Goal: Navigation & Orientation: Find specific page/section

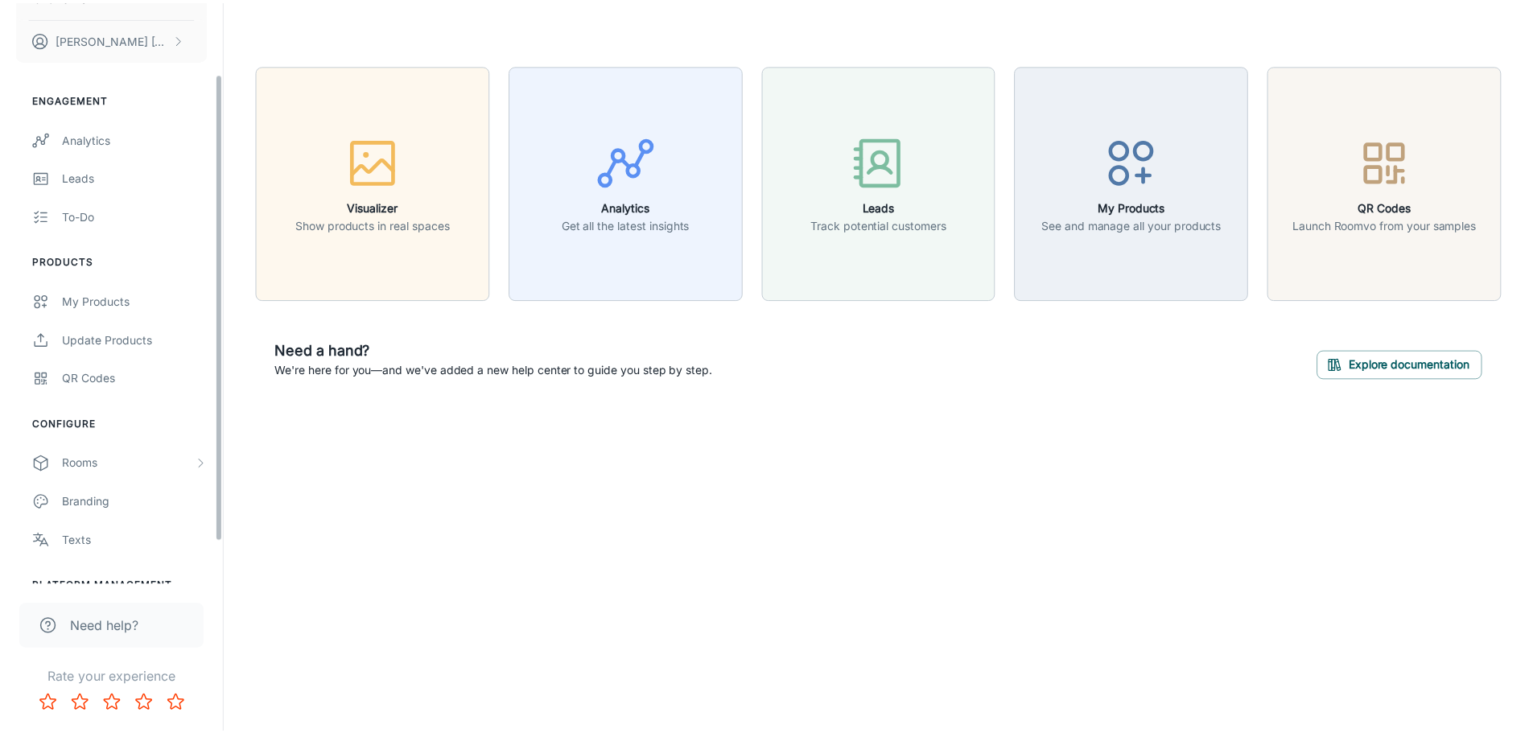
scroll to position [141, 0]
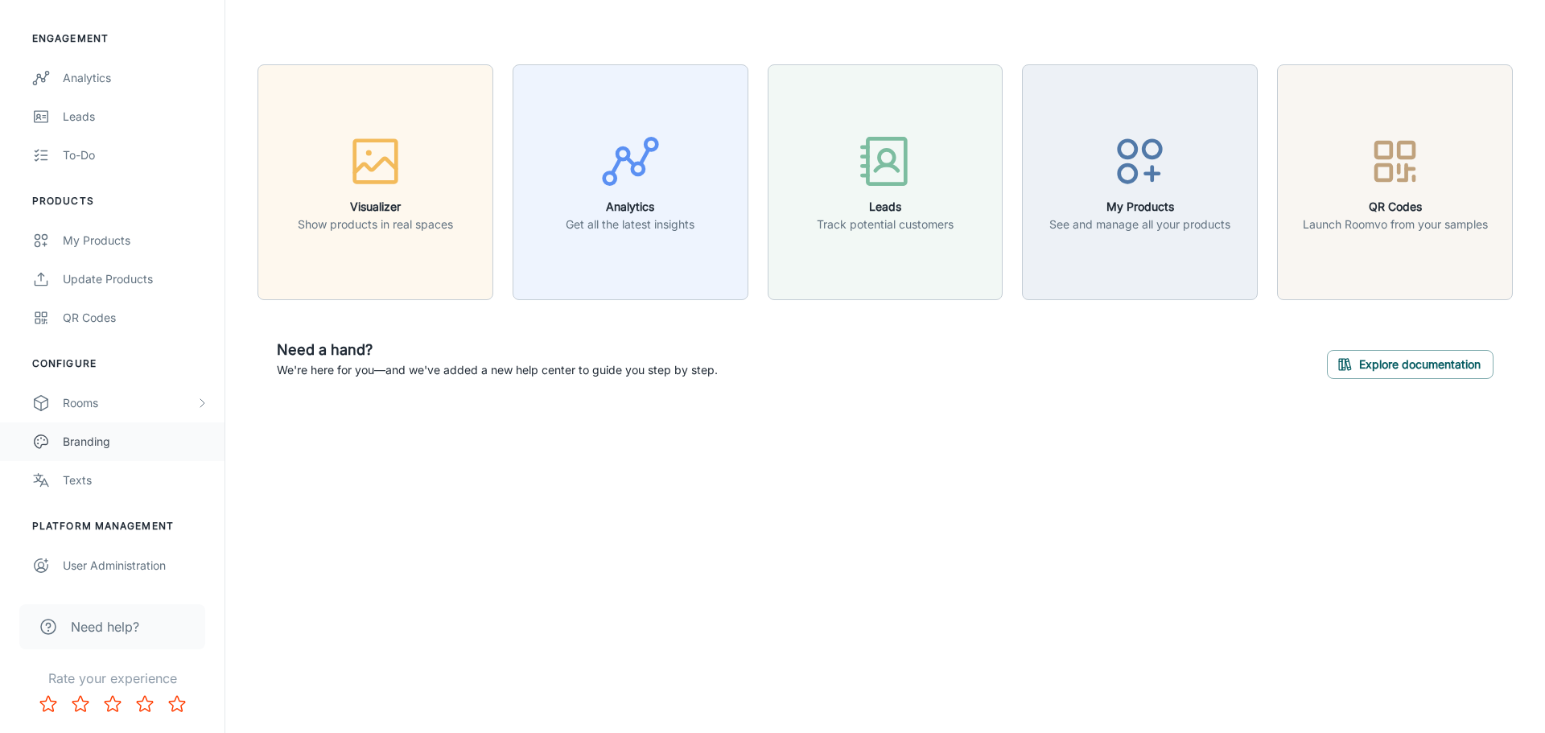
click at [145, 427] on link "Branding" at bounding box center [112, 441] width 225 height 39
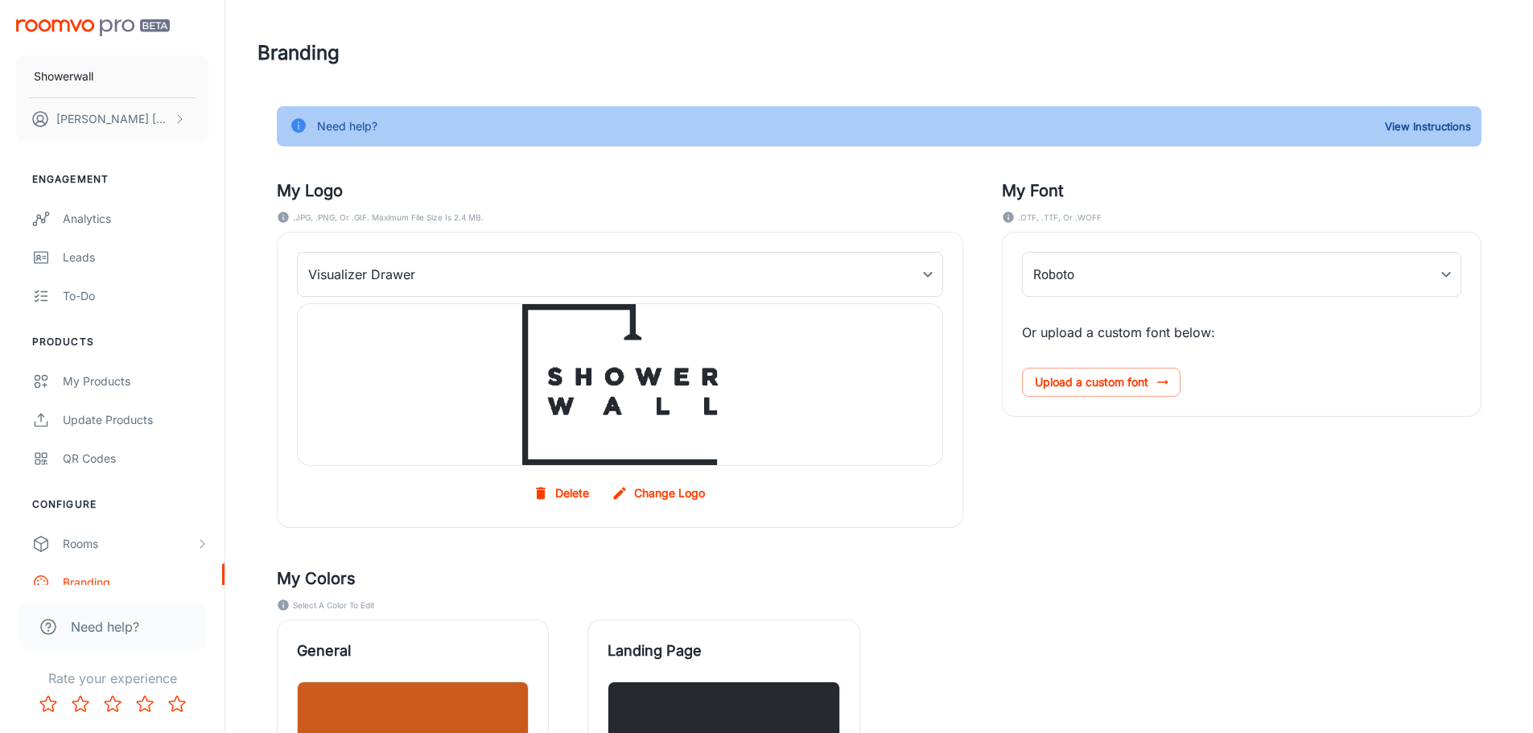
type input "Nexa-ExtraLight"
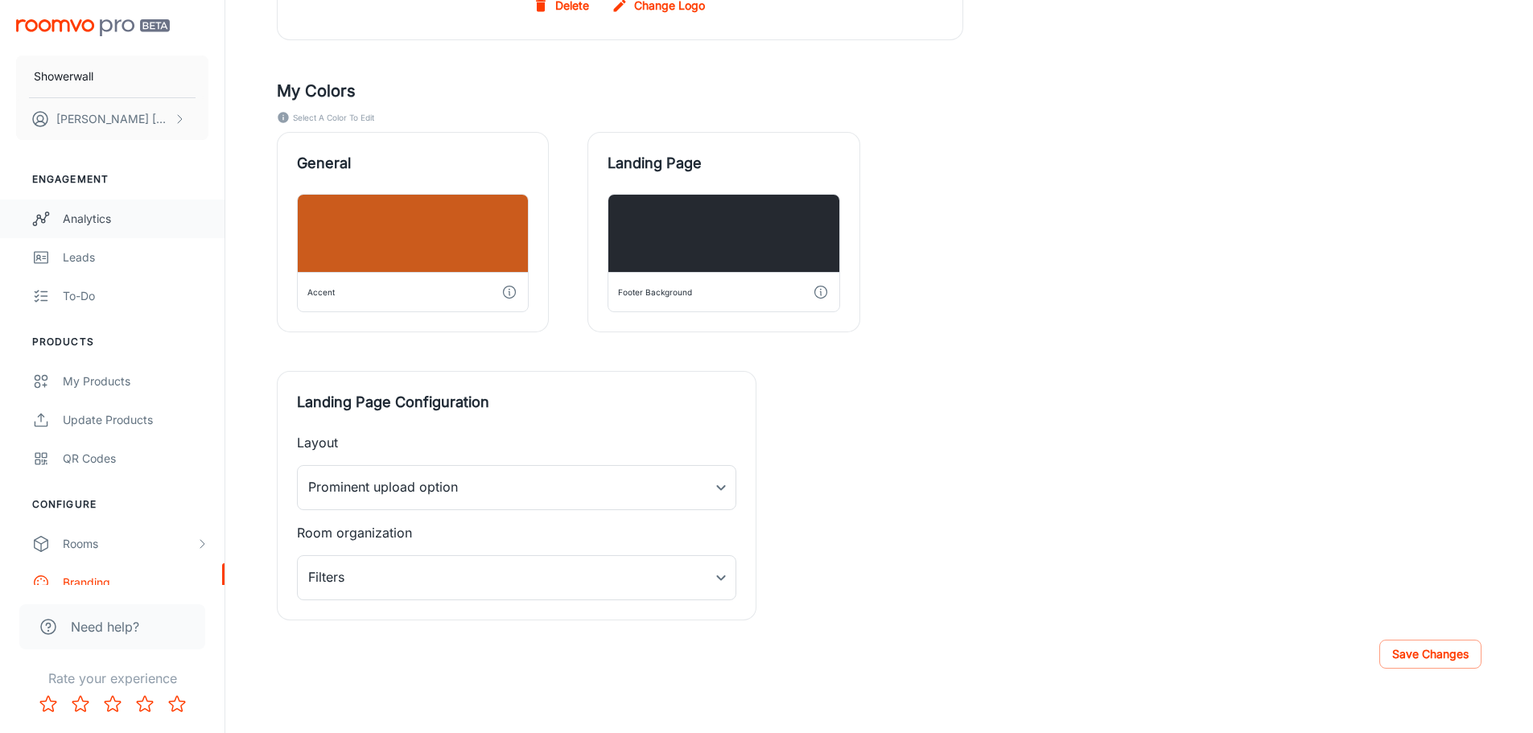
click at [109, 214] on div "Analytics" at bounding box center [136, 219] width 146 height 18
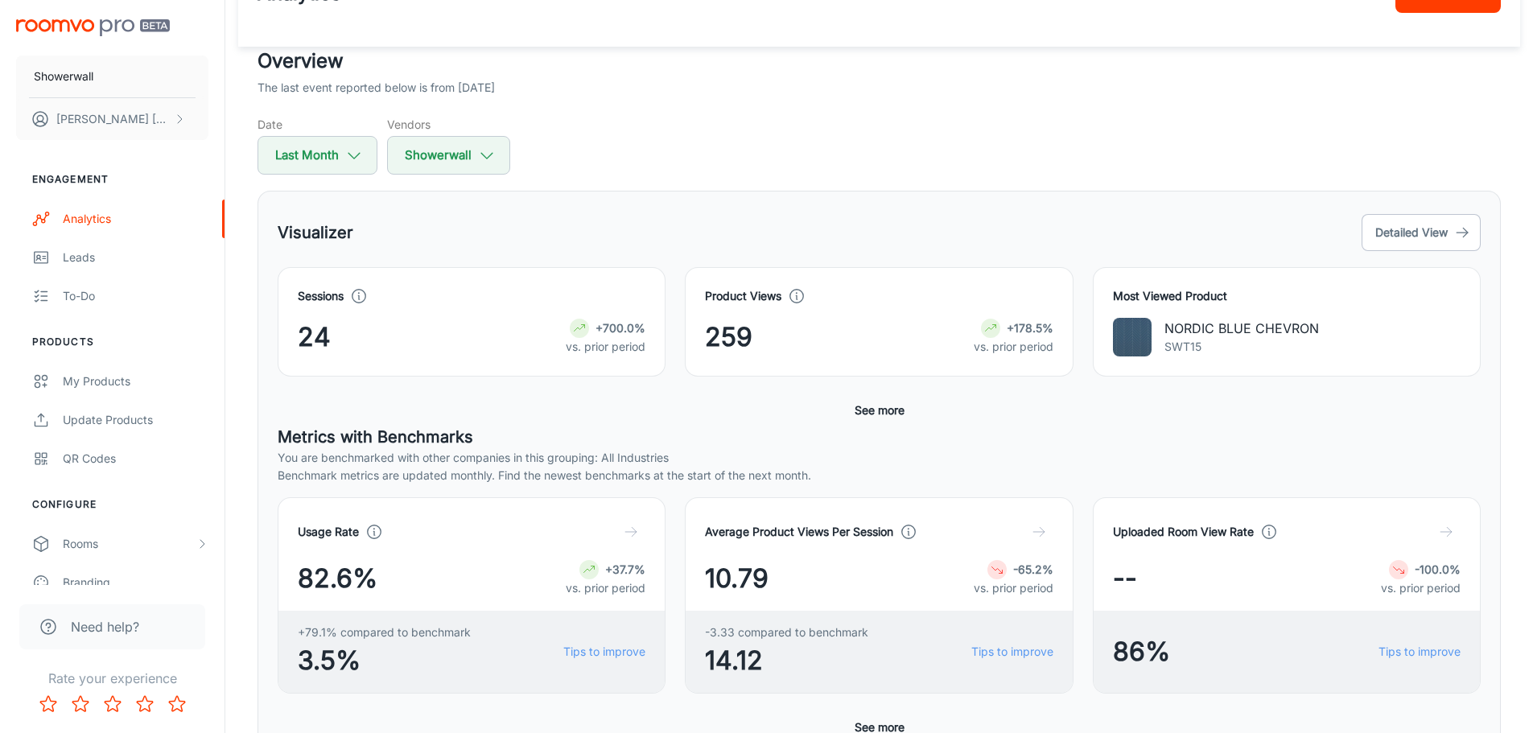
scroll to position [21, 0]
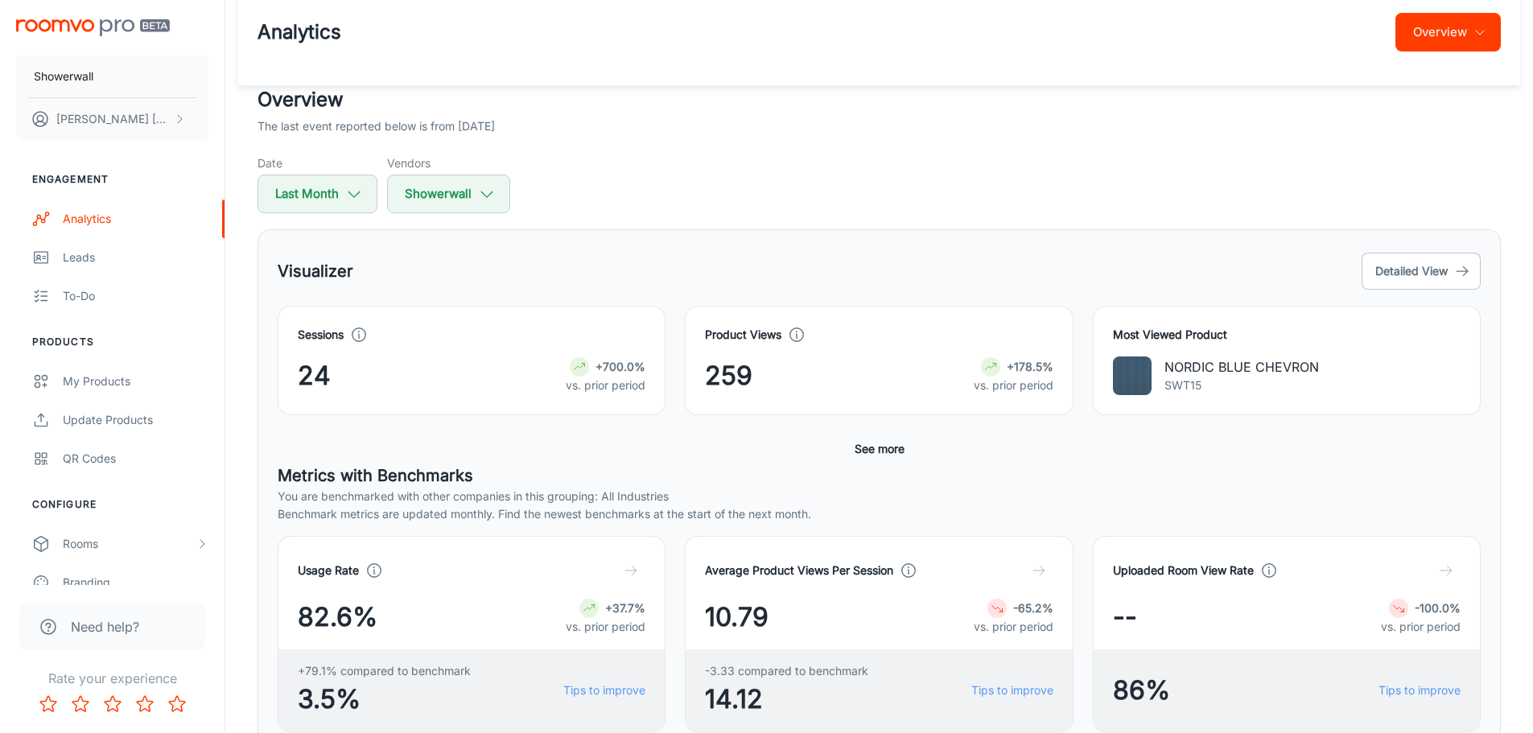
click at [879, 445] on button "See more" at bounding box center [879, 449] width 63 height 29
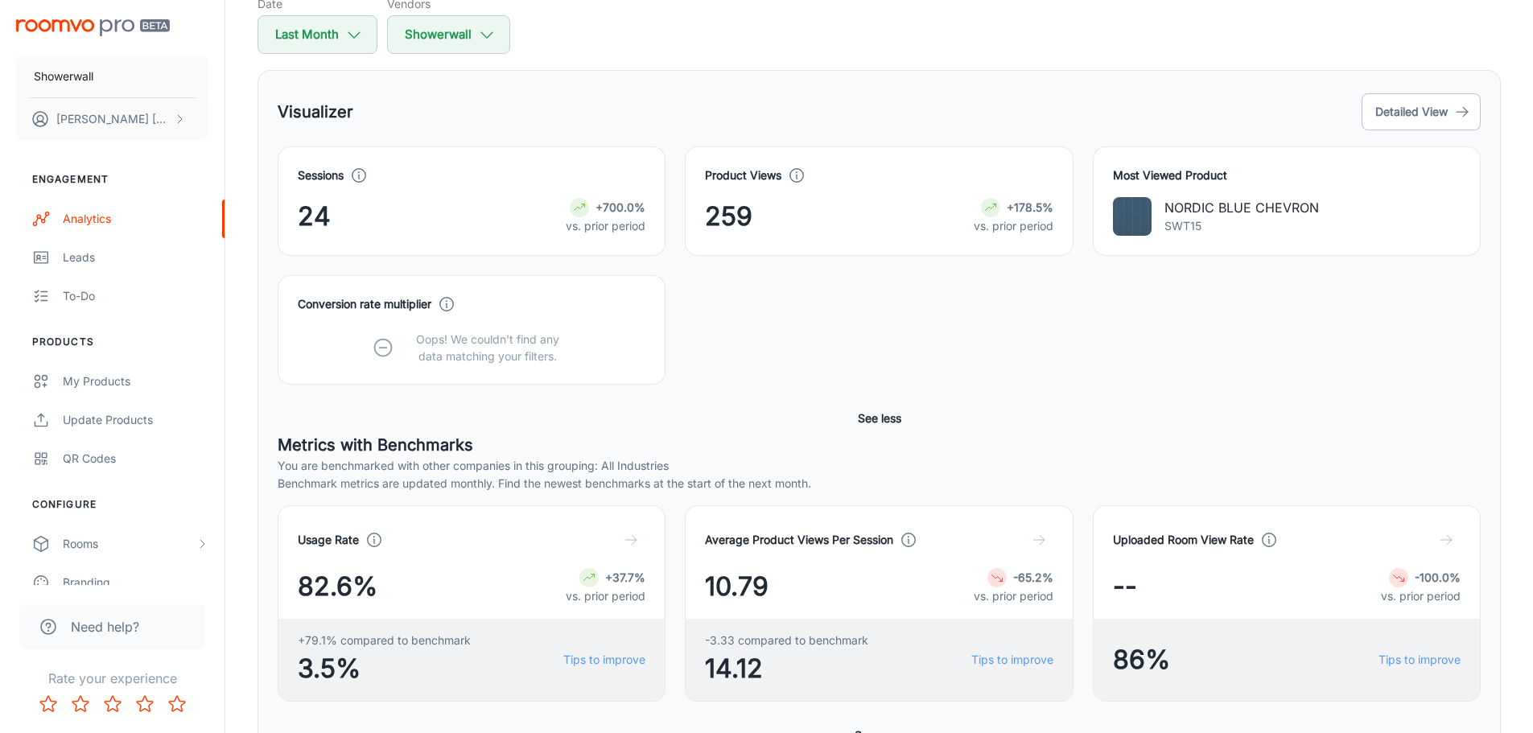
scroll to position [182, 0]
click at [871, 418] on button "See less" at bounding box center [879, 416] width 56 height 29
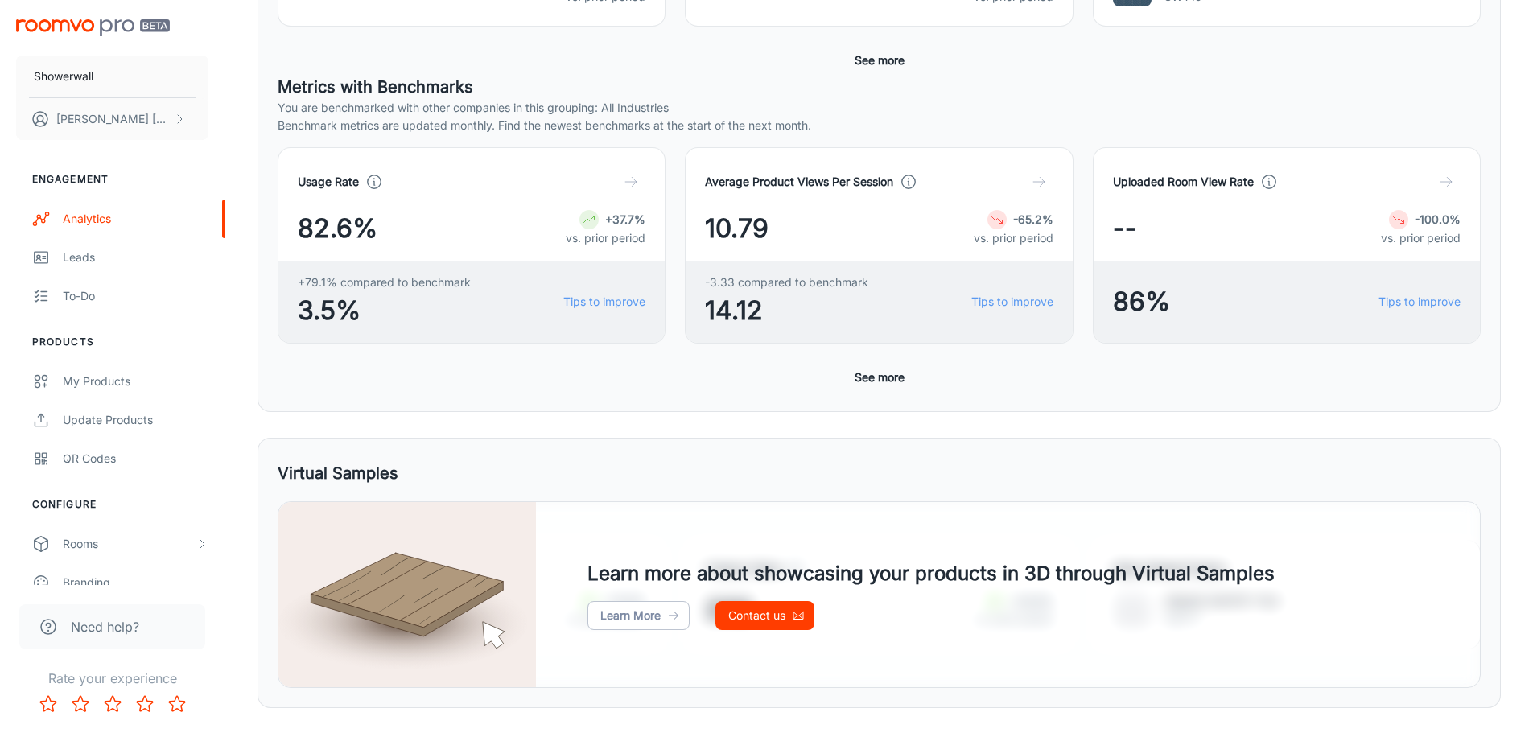
scroll to position [423, 0]
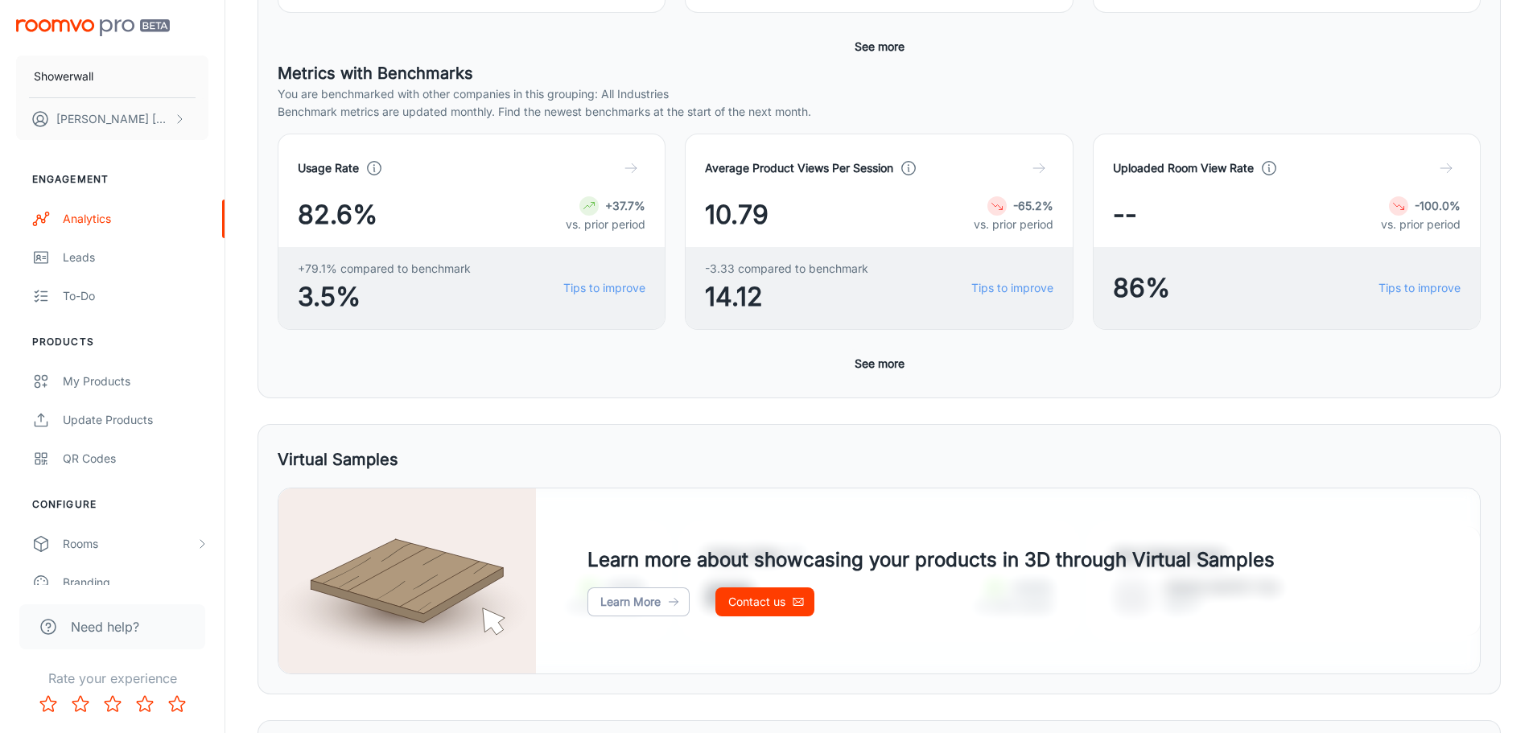
click at [877, 369] on button "See more" at bounding box center [879, 363] width 63 height 29
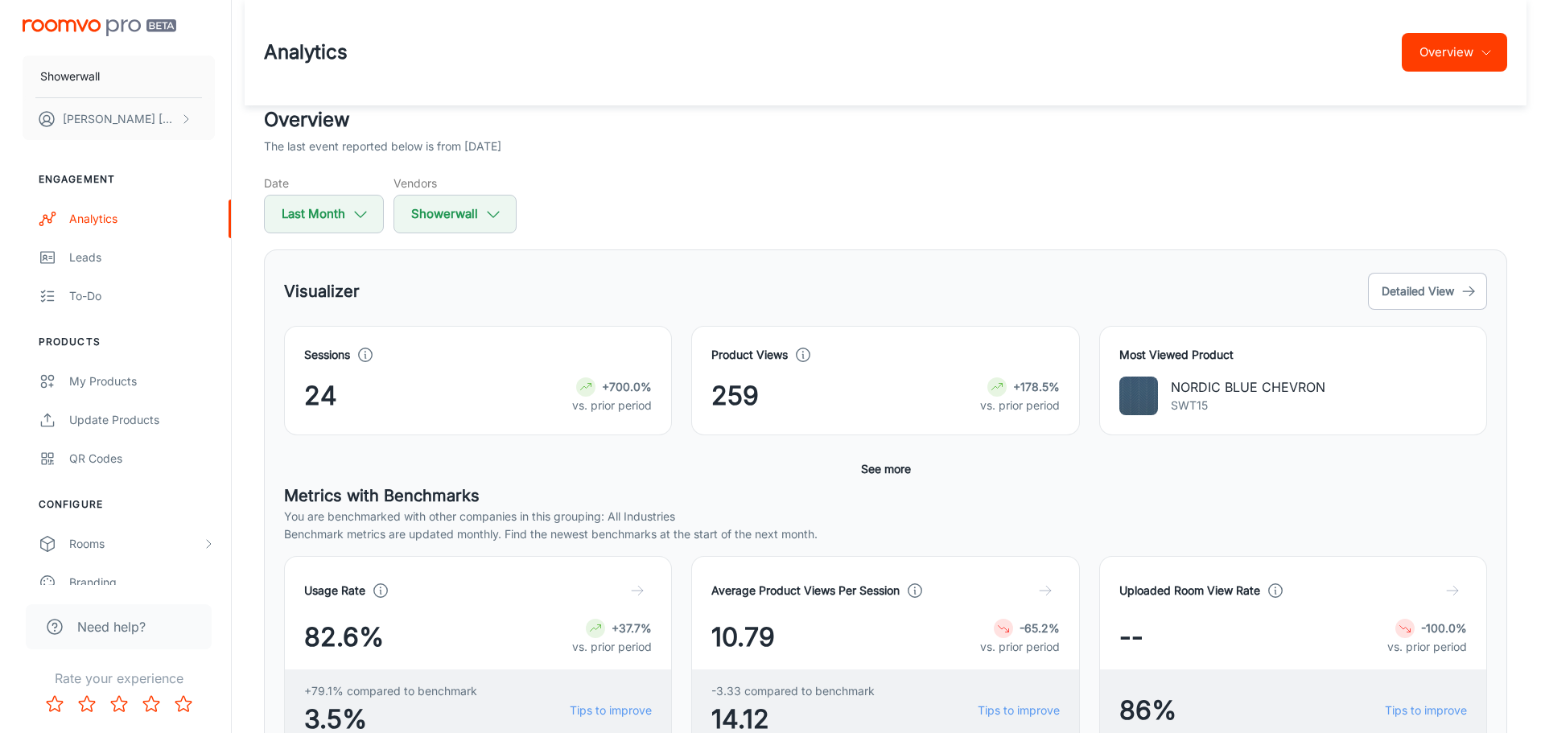
scroll to position [0, 0]
click at [94, 261] on div "Leads" at bounding box center [136, 258] width 146 height 18
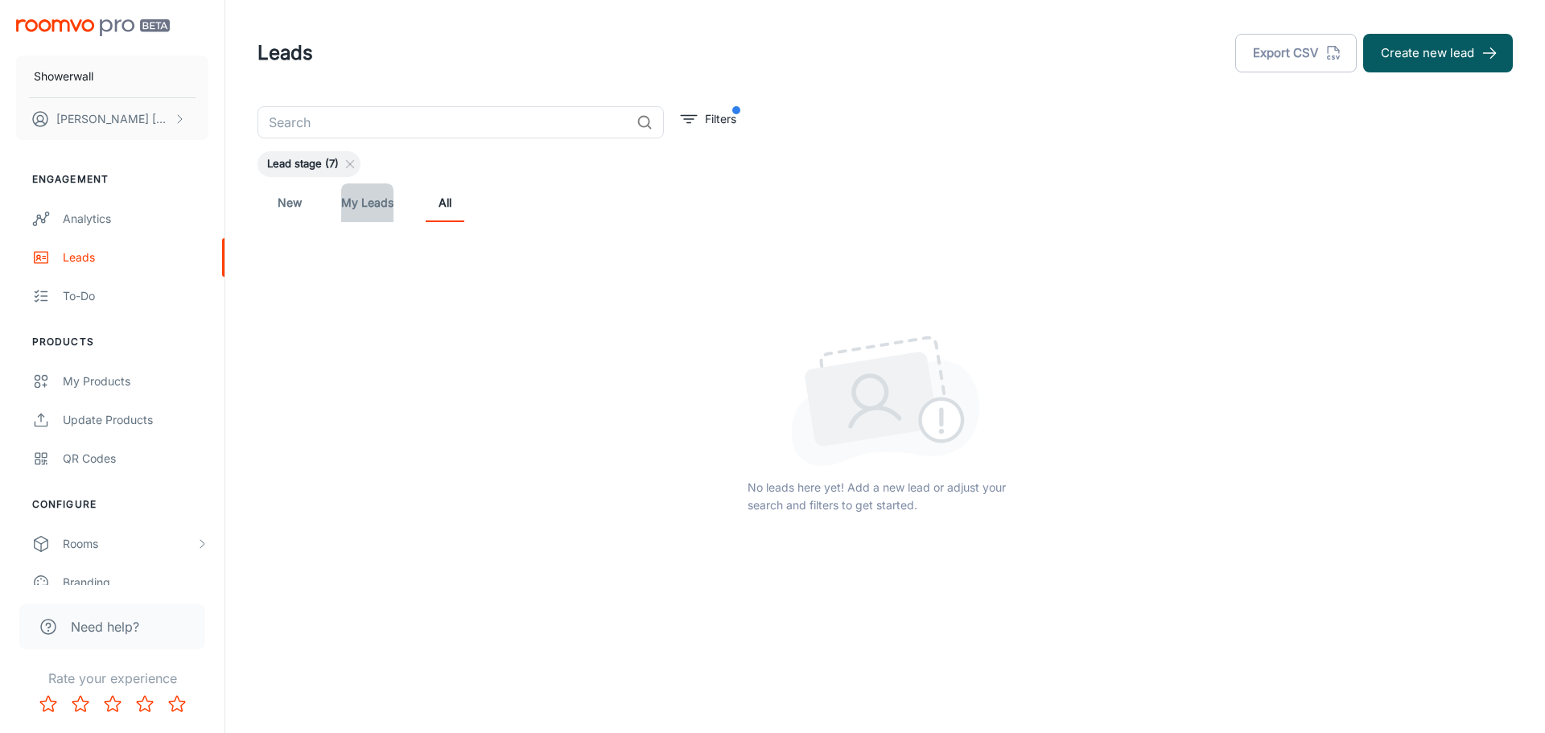
click at [363, 200] on link "My Leads" at bounding box center [367, 202] width 52 height 39
click at [440, 204] on link "All" at bounding box center [445, 202] width 39 height 39
click at [100, 293] on div "To-do" at bounding box center [136, 296] width 146 height 18
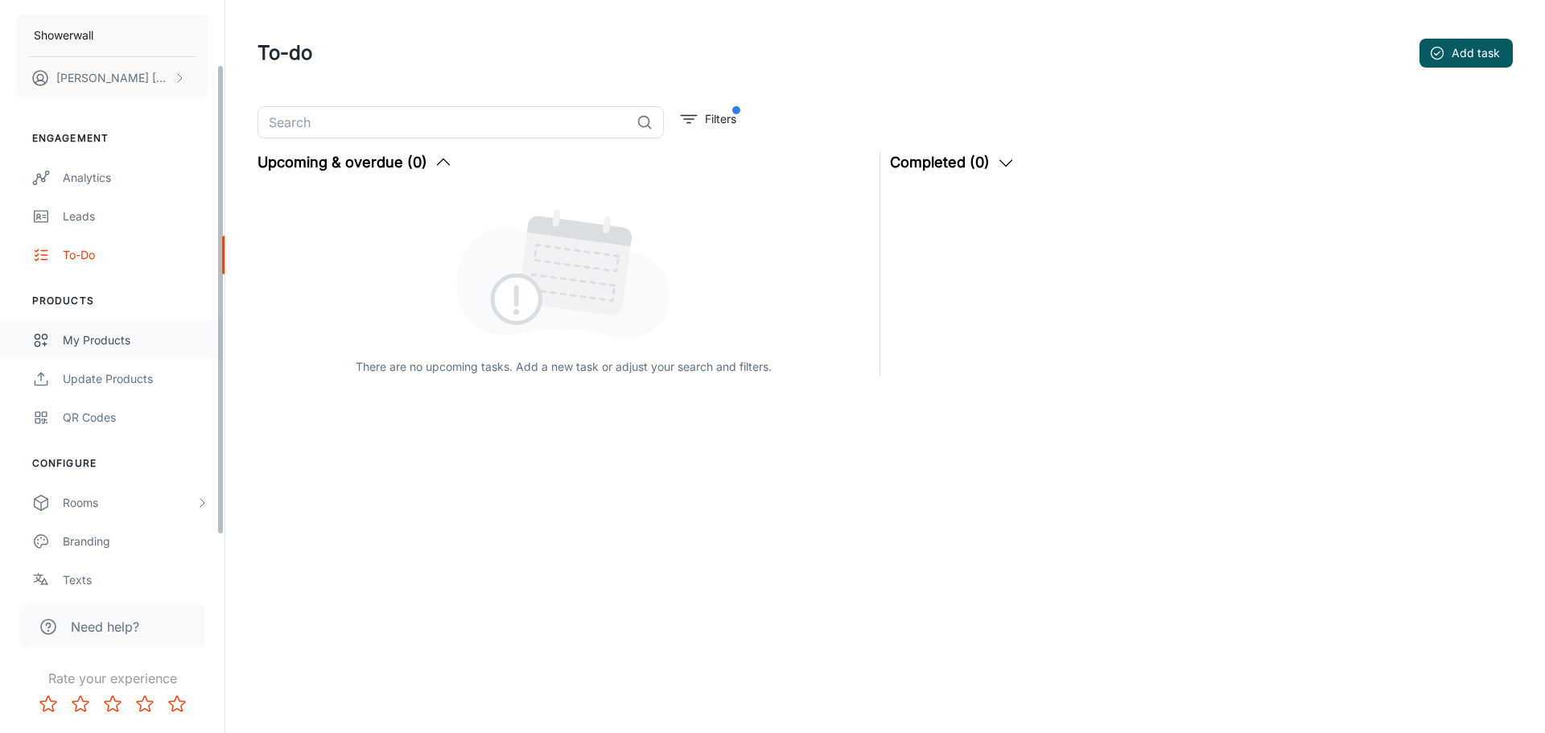
scroll to position [80, 0]
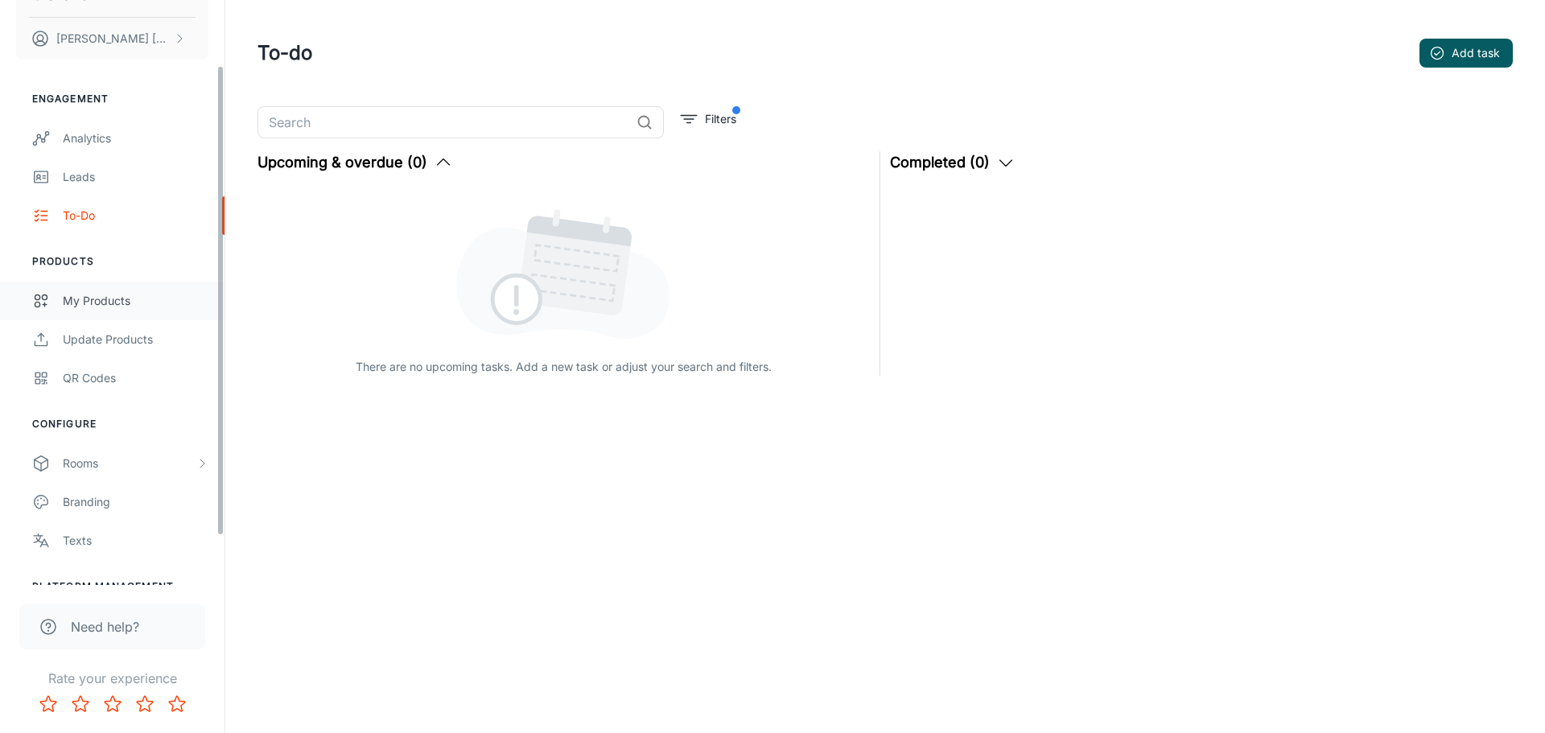
click at [106, 295] on div "My Products" at bounding box center [136, 301] width 146 height 18
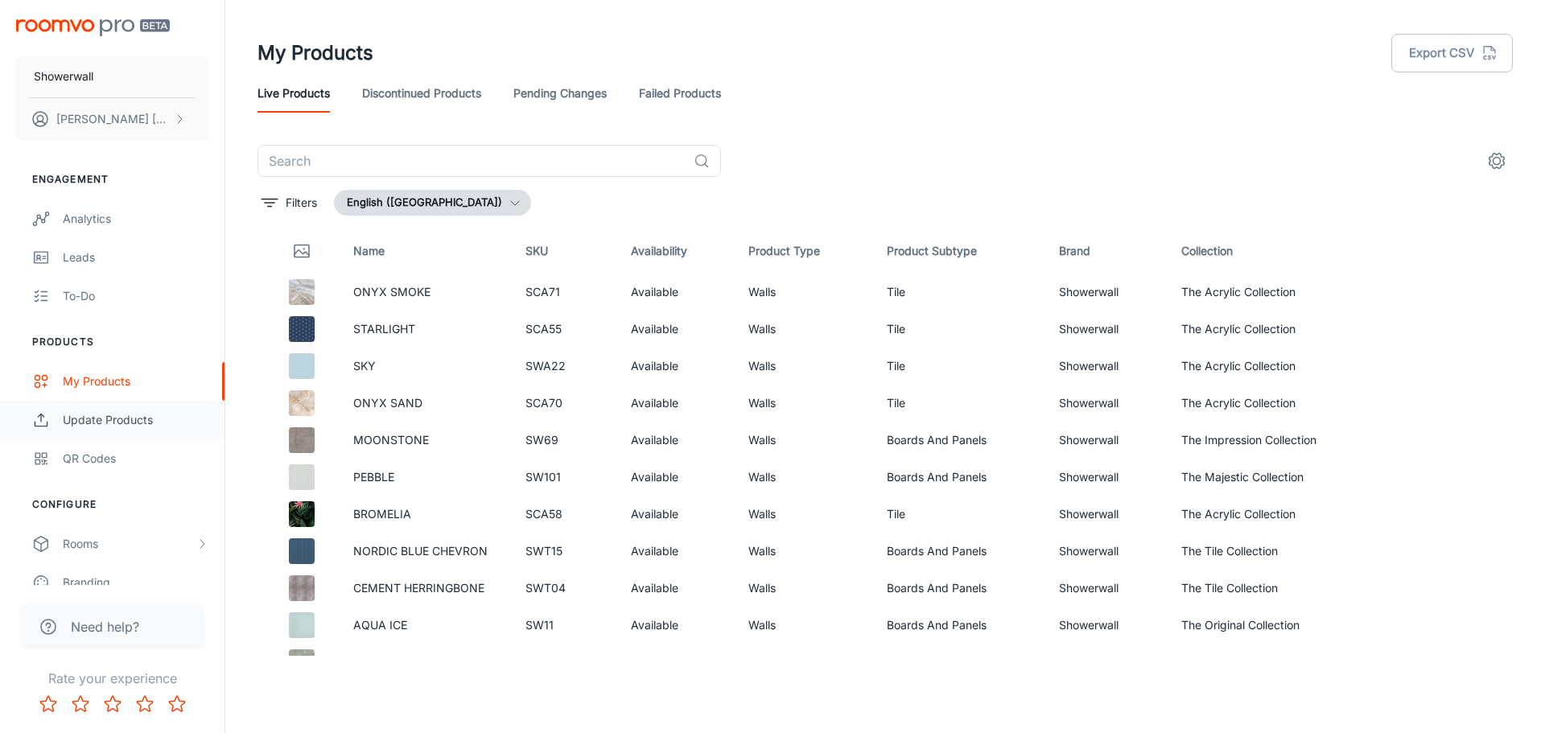
scroll to position [141, 0]
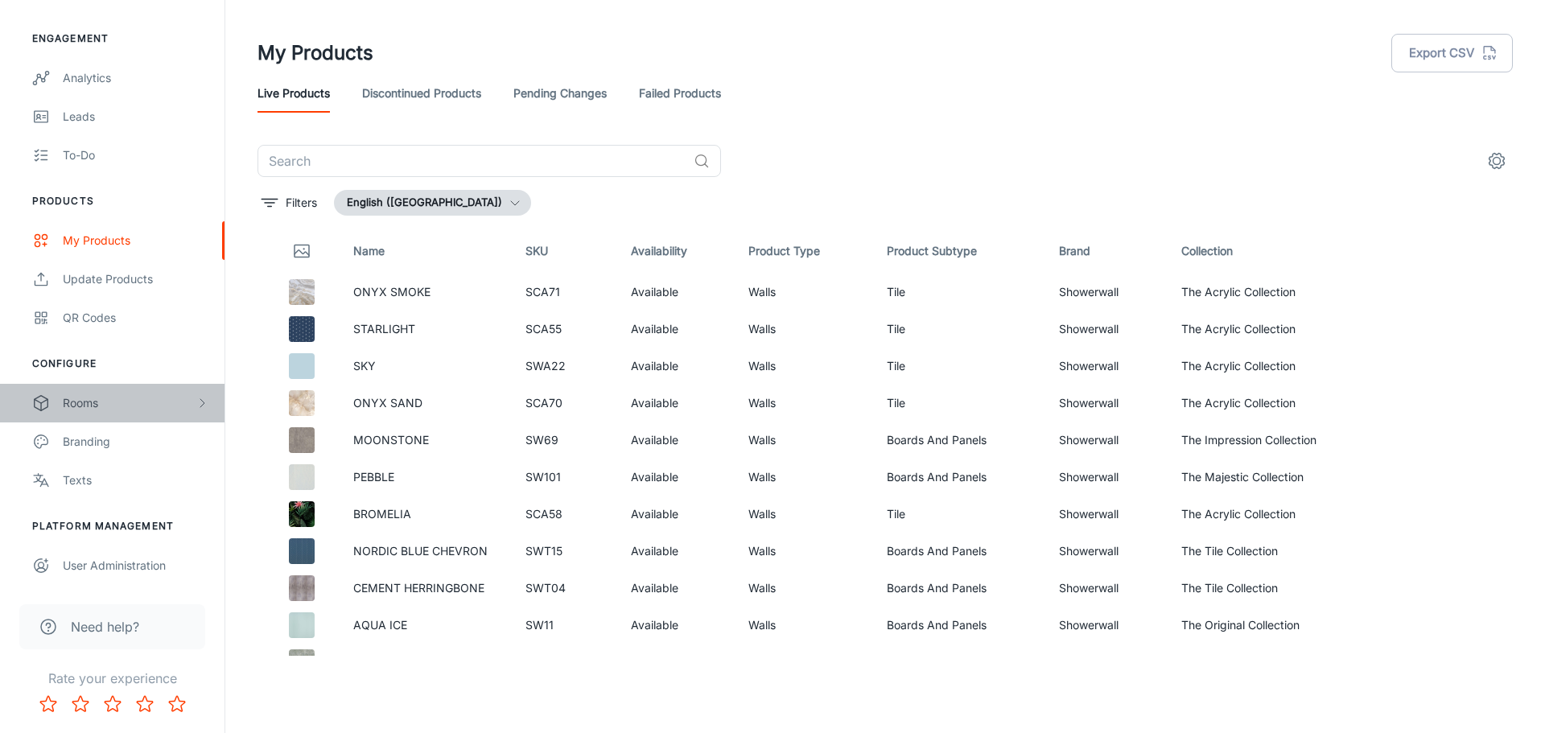
click at [90, 415] on div "Rooms" at bounding box center [112, 403] width 225 height 39
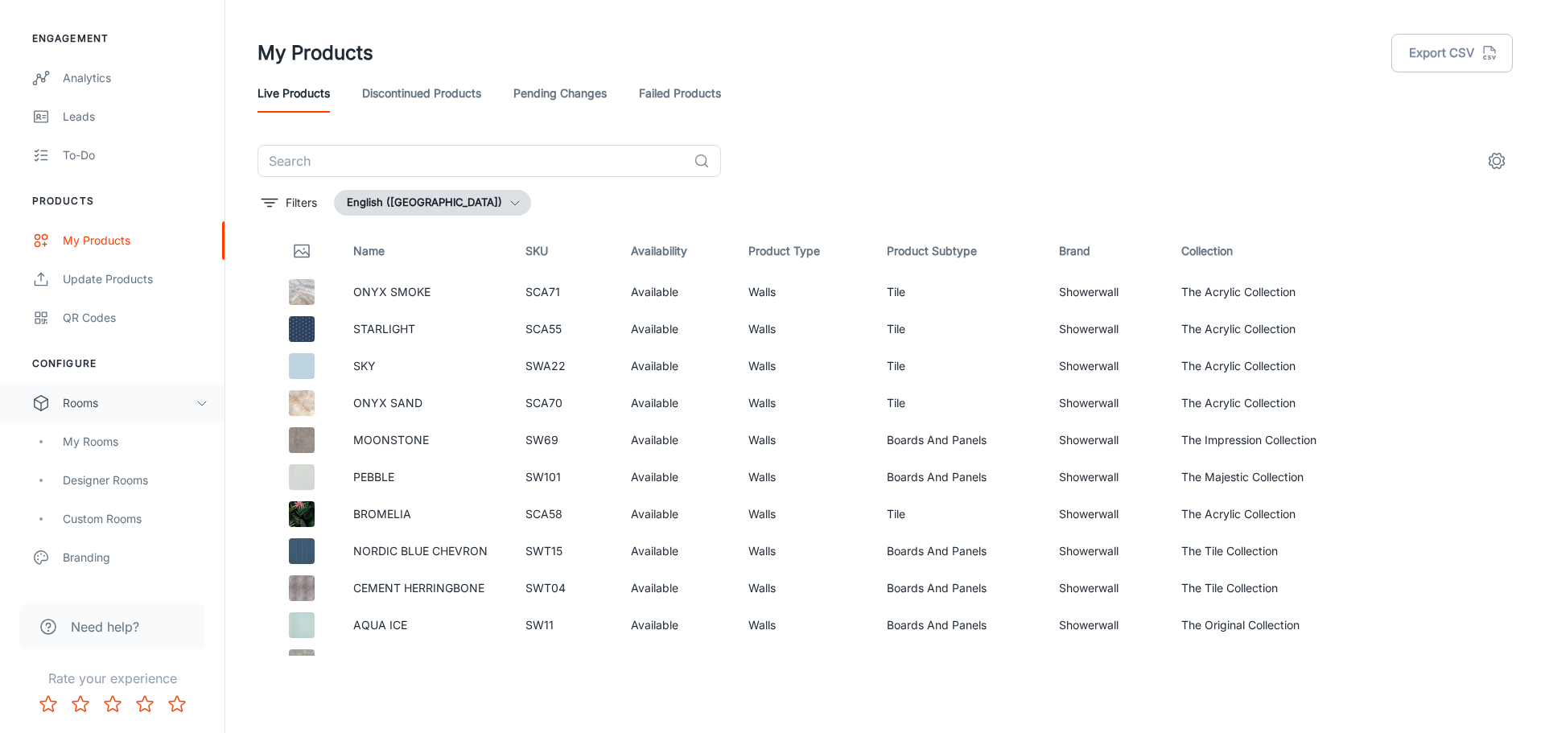
click at [100, 410] on div "Rooms" at bounding box center [129, 403] width 133 height 18
click at [969, 72] on div "My Products Export CSV" at bounding box center [885, 53] width 1255 height 42
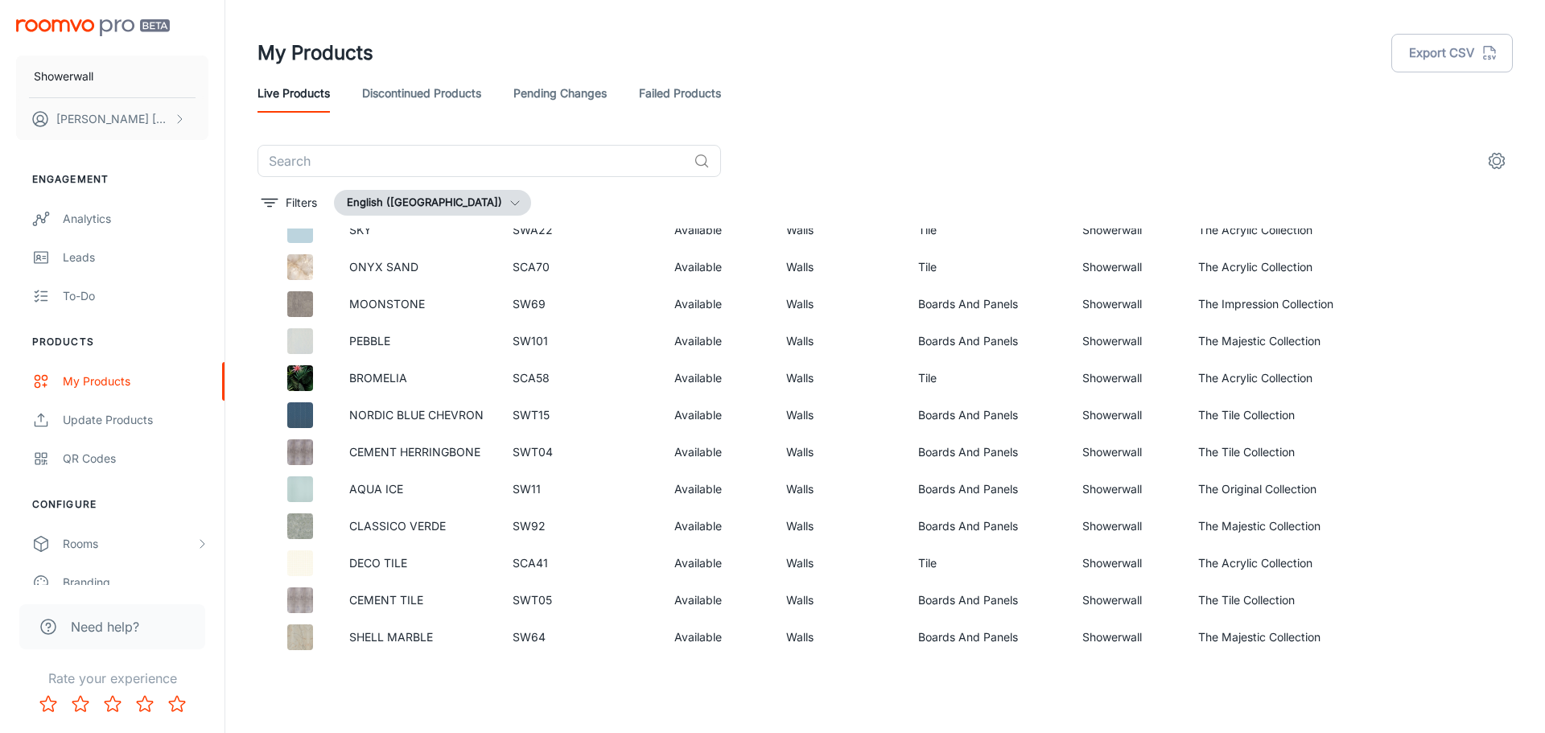
scroll to position [0, 0]
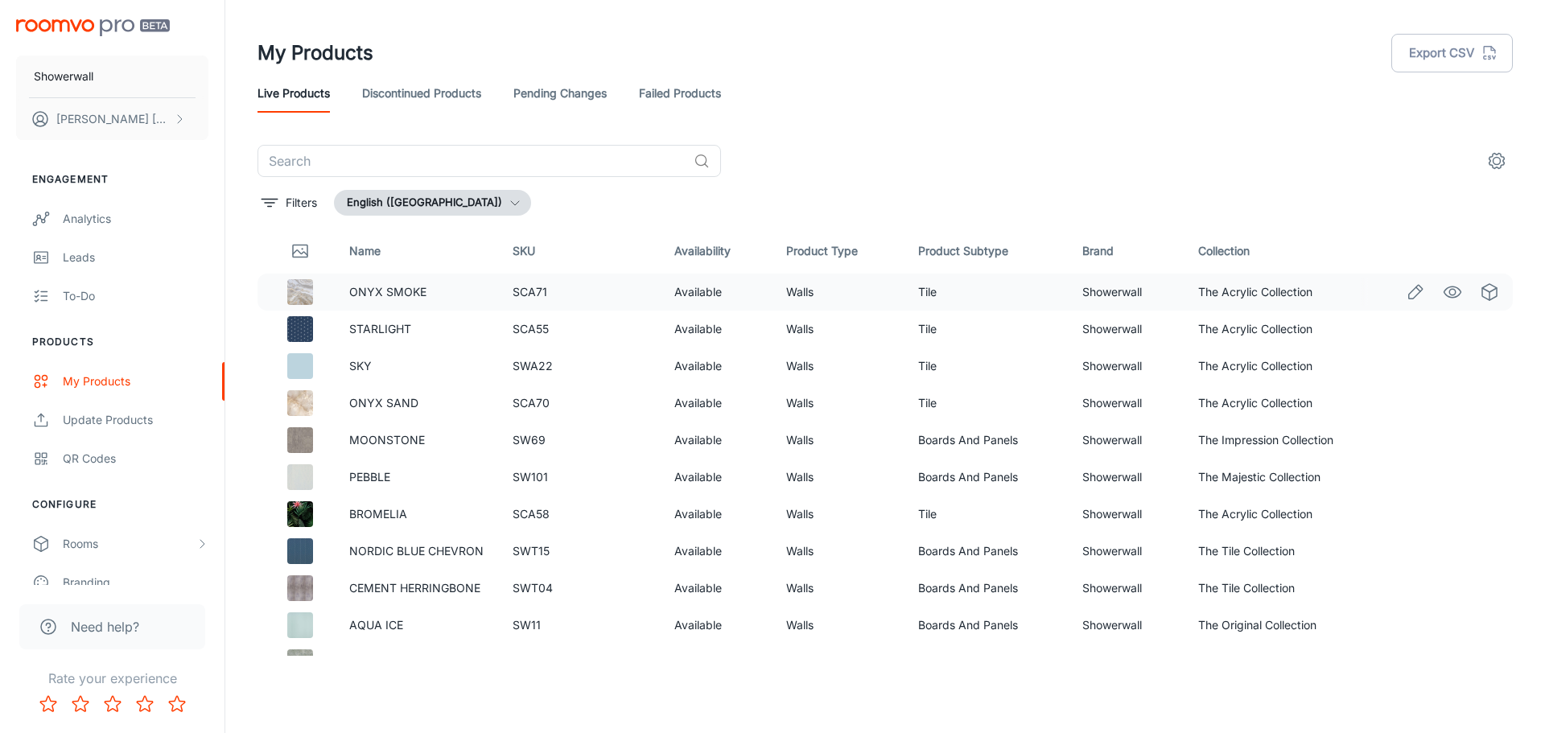
click at [470, 290] on p "ONYX SMOKE" at bounding box center [418, 292] width 138 height 18
click at [985, 99] on div "Live Products Discontinued Products Pending Changes Failed Products" at bounding box center [885, 93] width 1255 height 39
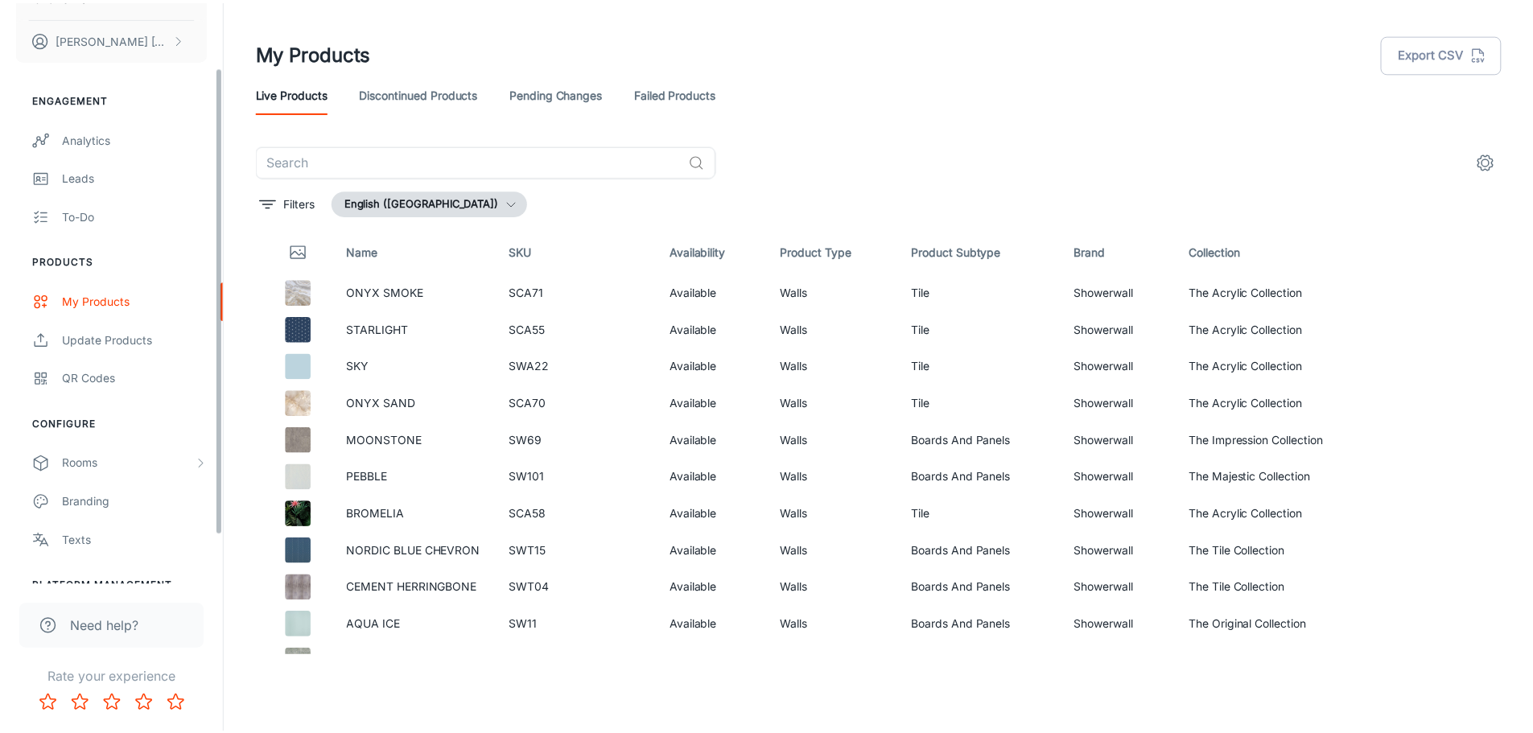
scroll to position [141, 0]
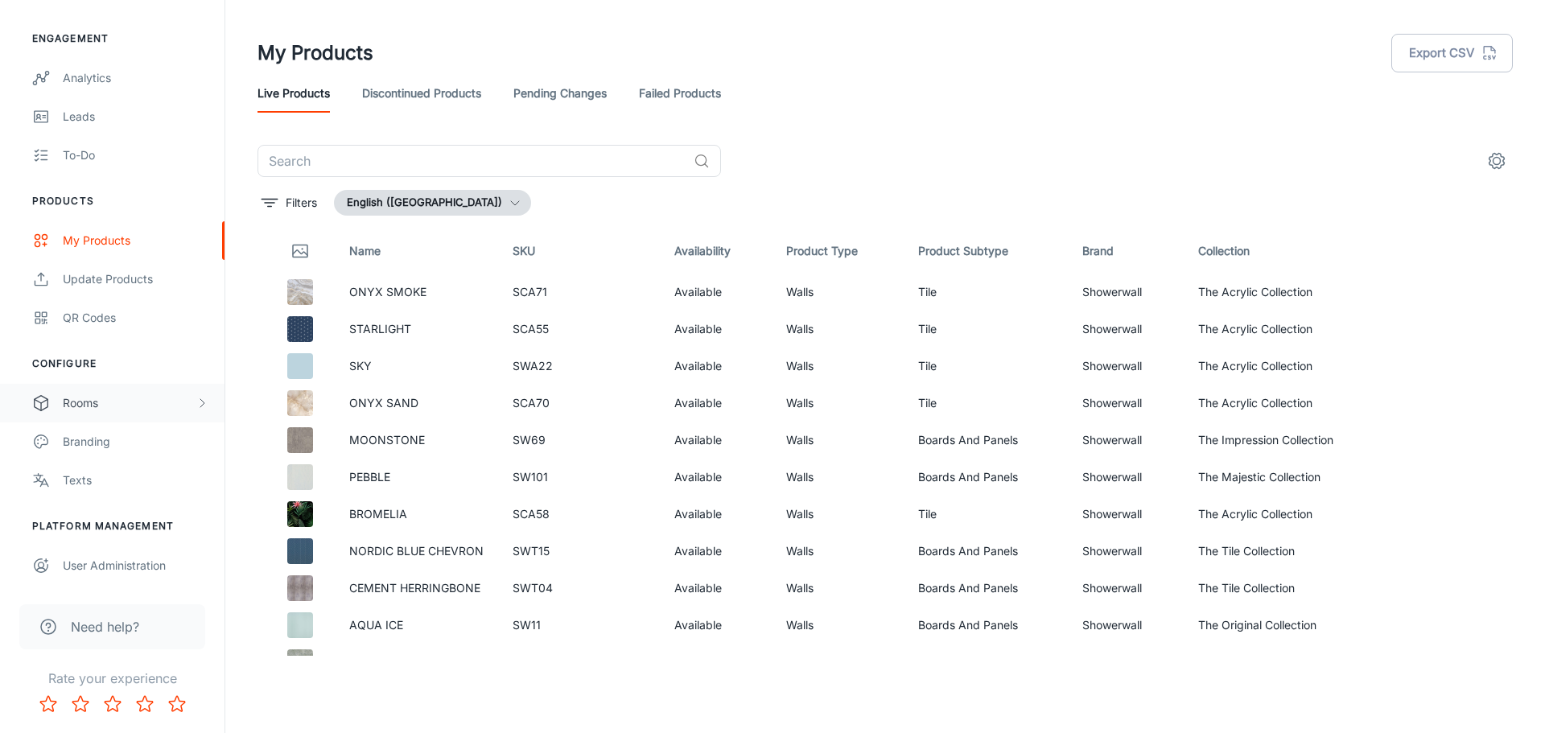
click at [98, 408] on div "Rooms" at bounding box center [129, 403] width 133 height 18
click at [97, 443] on div "My Rooms" at bounding box center [136, 442] width 146 height 18
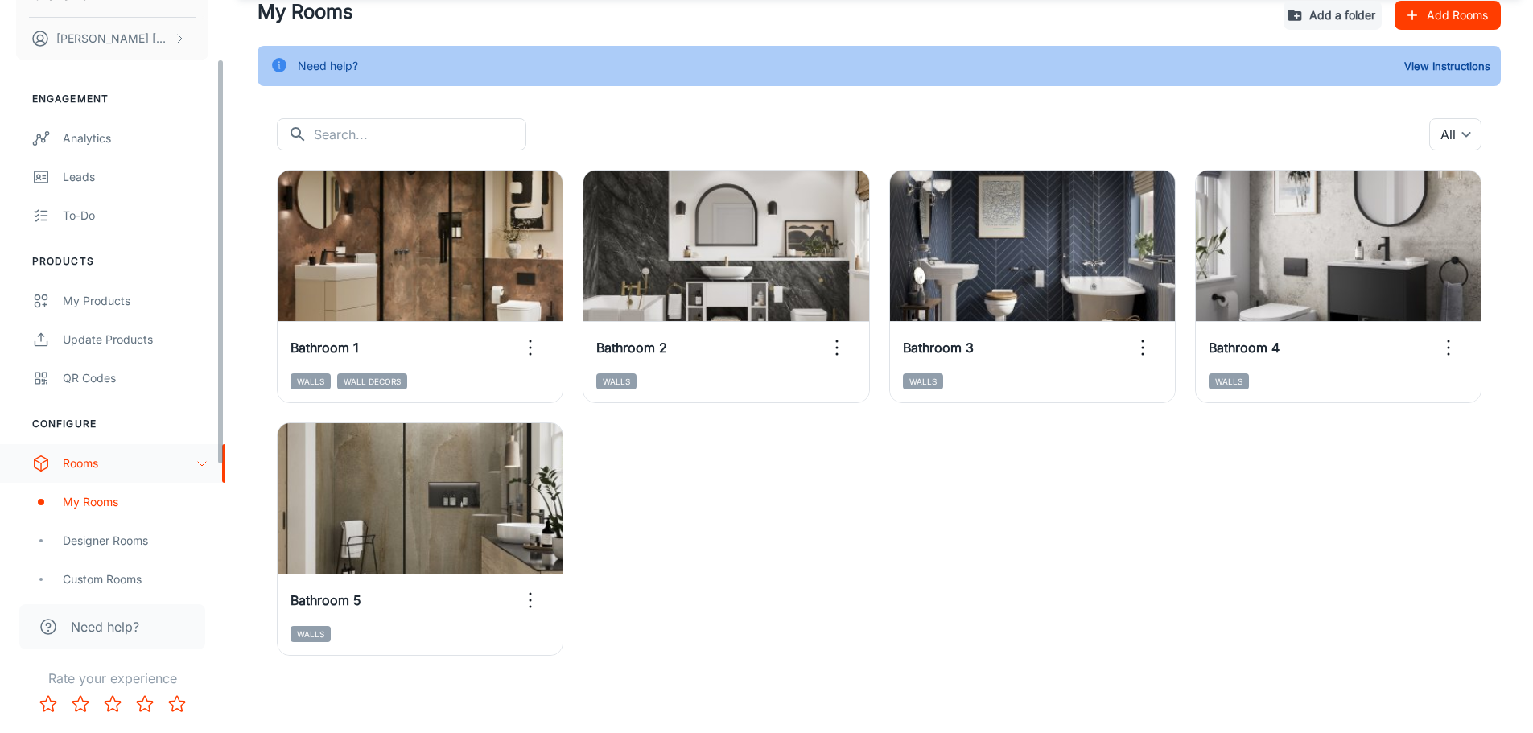
scroll to position [161, 0]
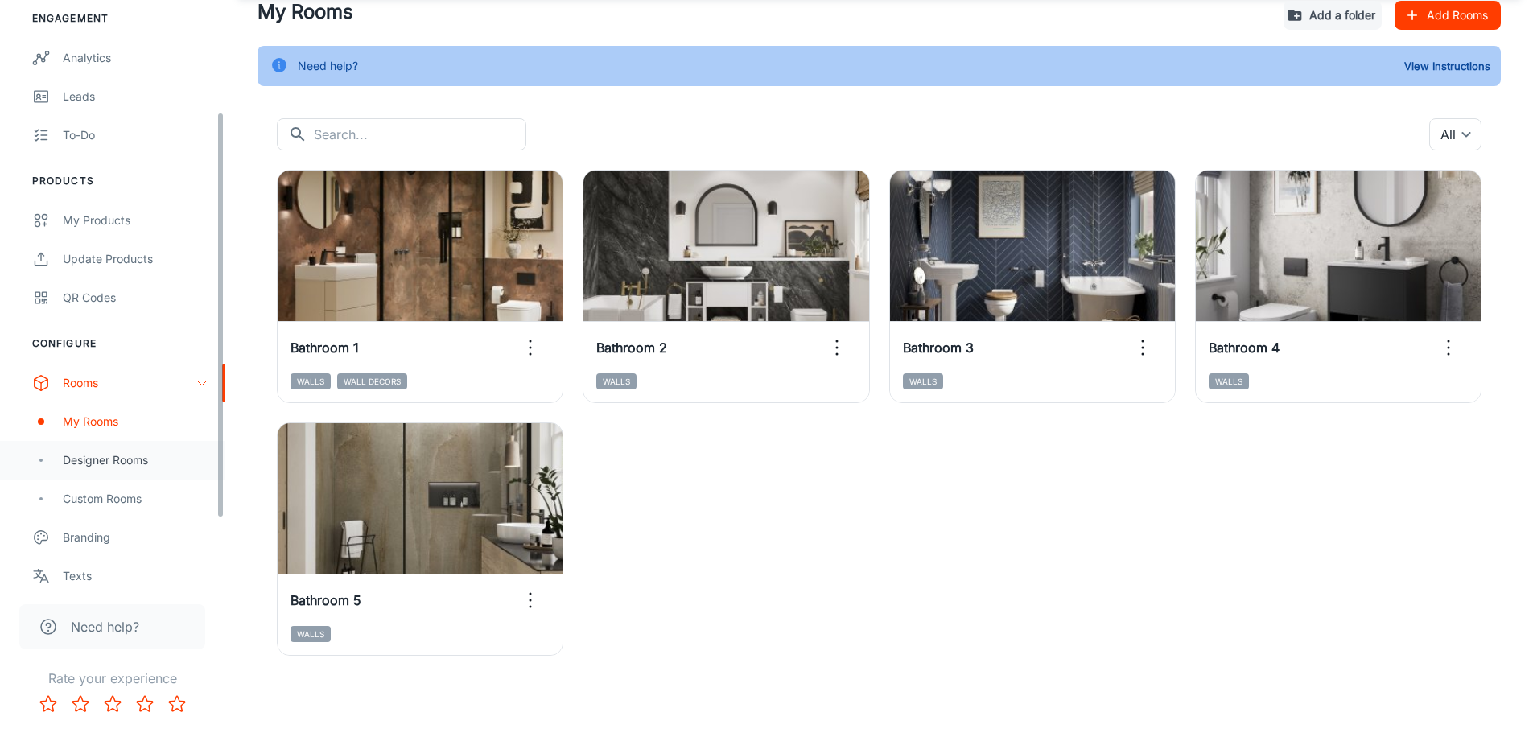
click at [120, 465] on div "Designer Rooms" at bounding box center [136, 460] width 146 height 18
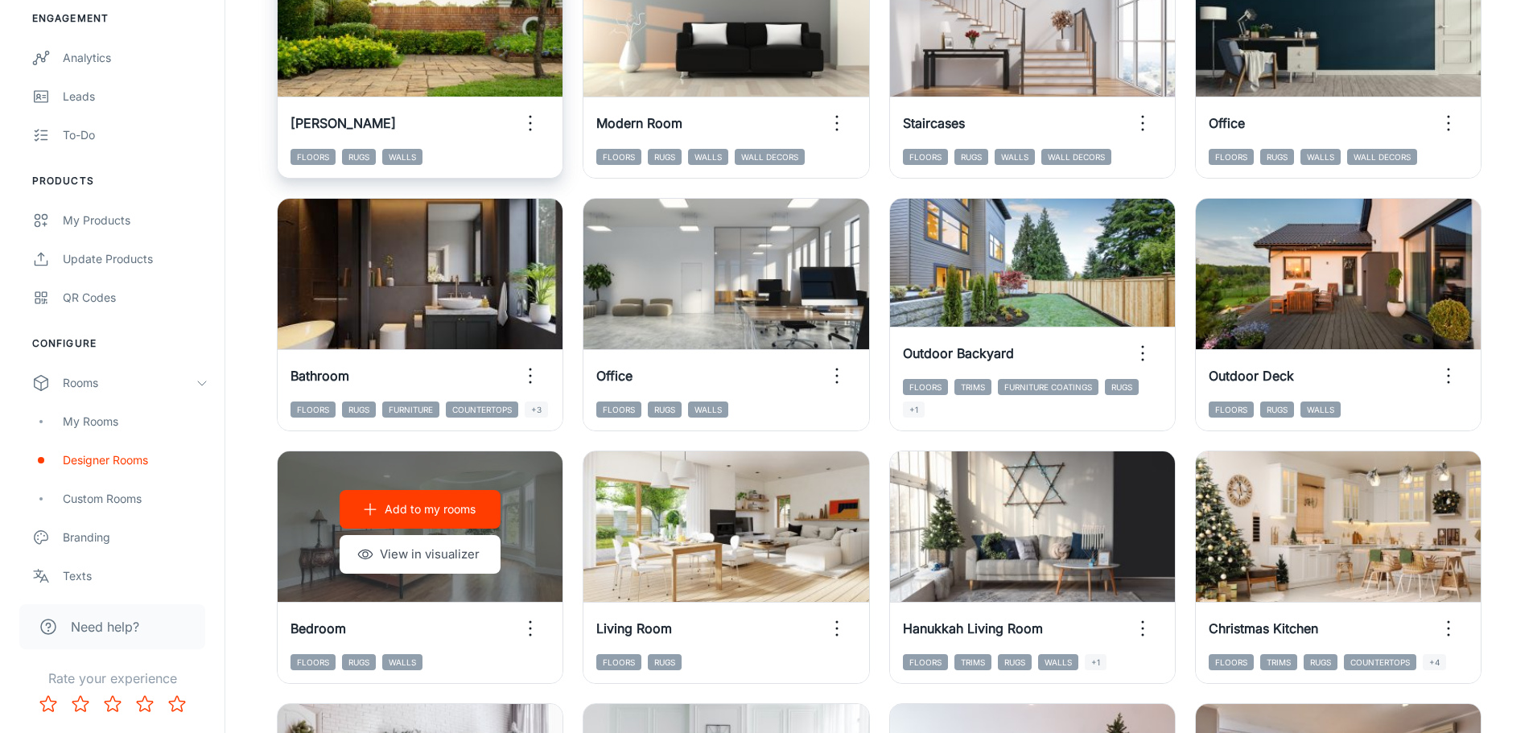
scroll to position [644, 0]
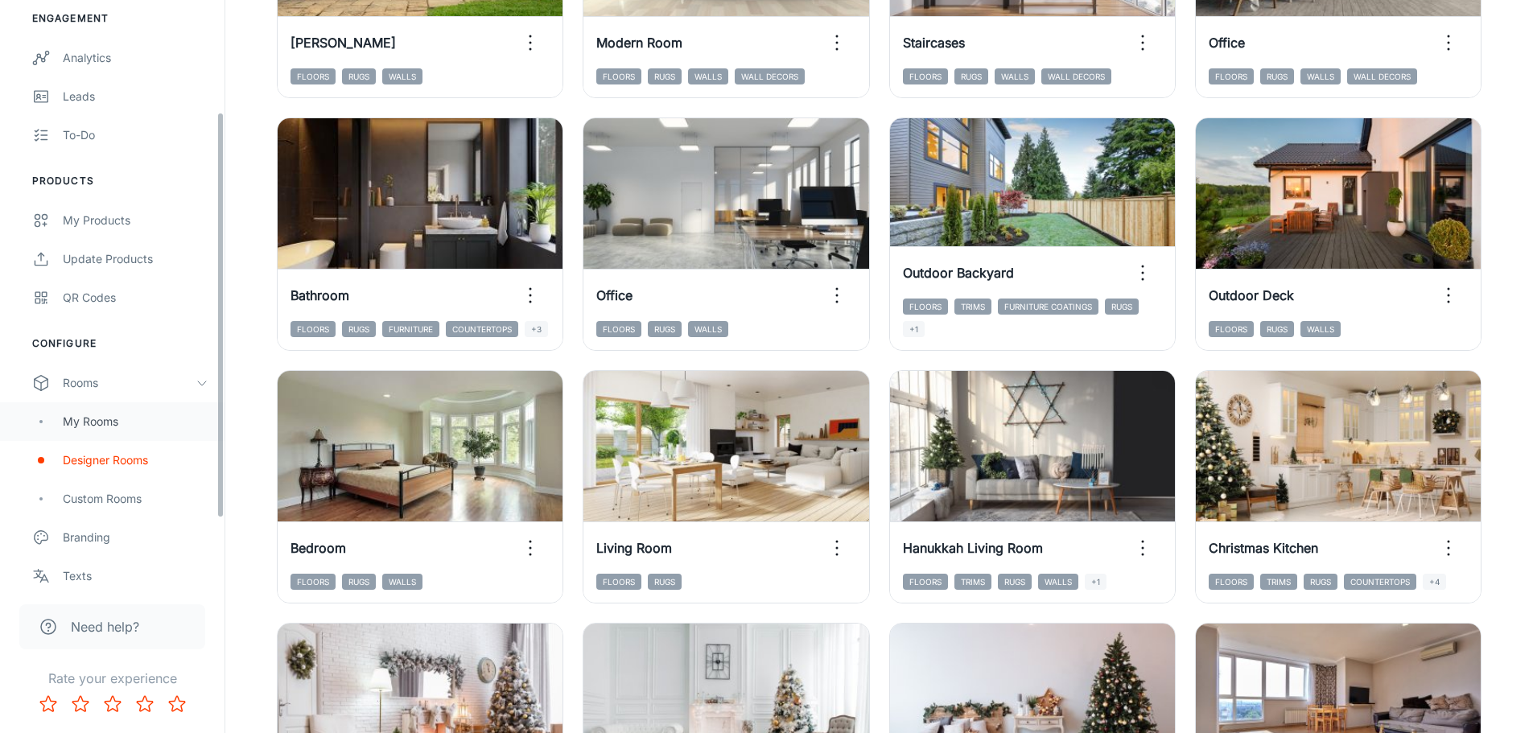
click at [92, 414] on div "My Rooms" at bounding box center [136, 422] width 146 height 18
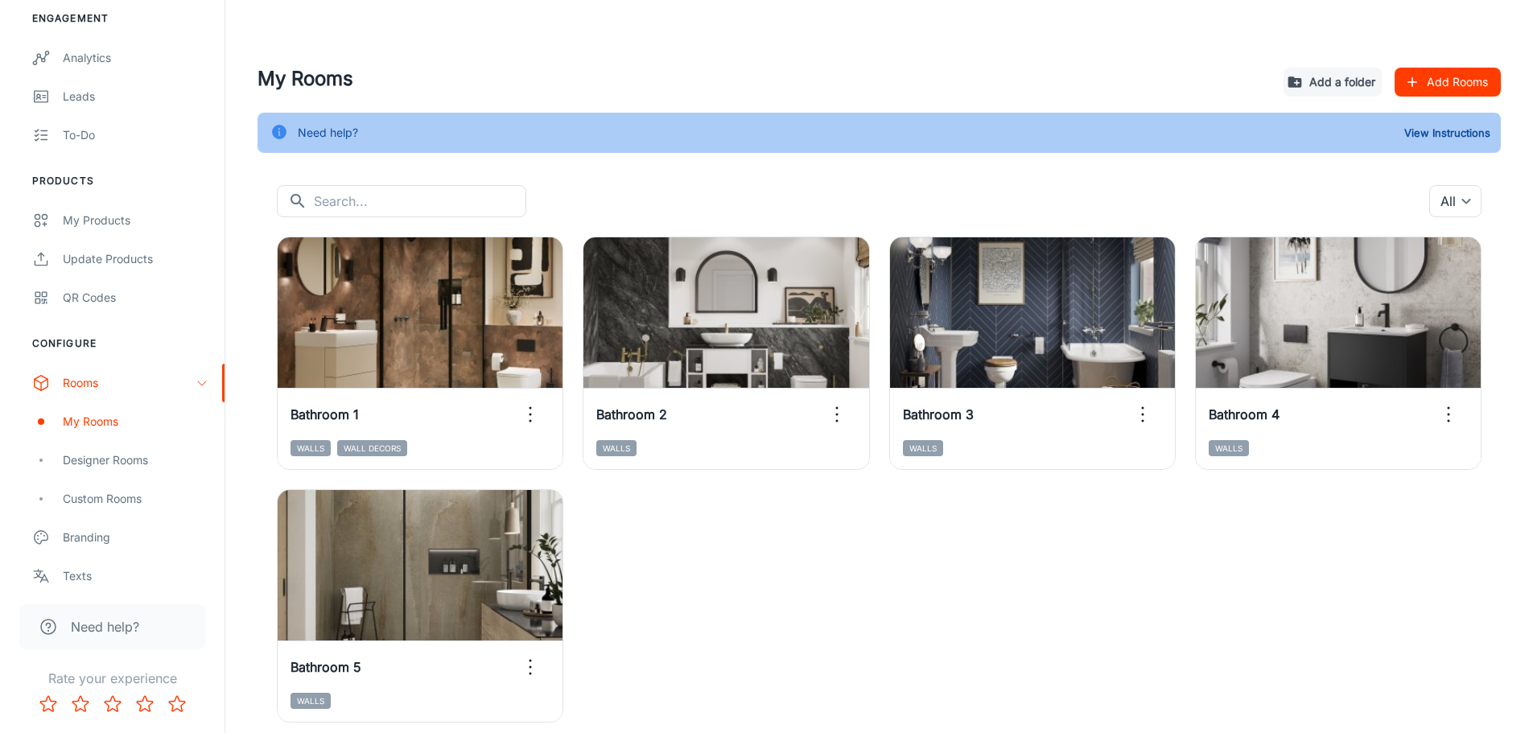
click at [860, 602] on div "View in visualizer Bathroom 1 Walls Wall Decors View in visualizer Bathroom 2 W…" at bounding box center [870, 469] width 1224 height 505
